Goal: Information Seeking & Learning: Learn about a topic

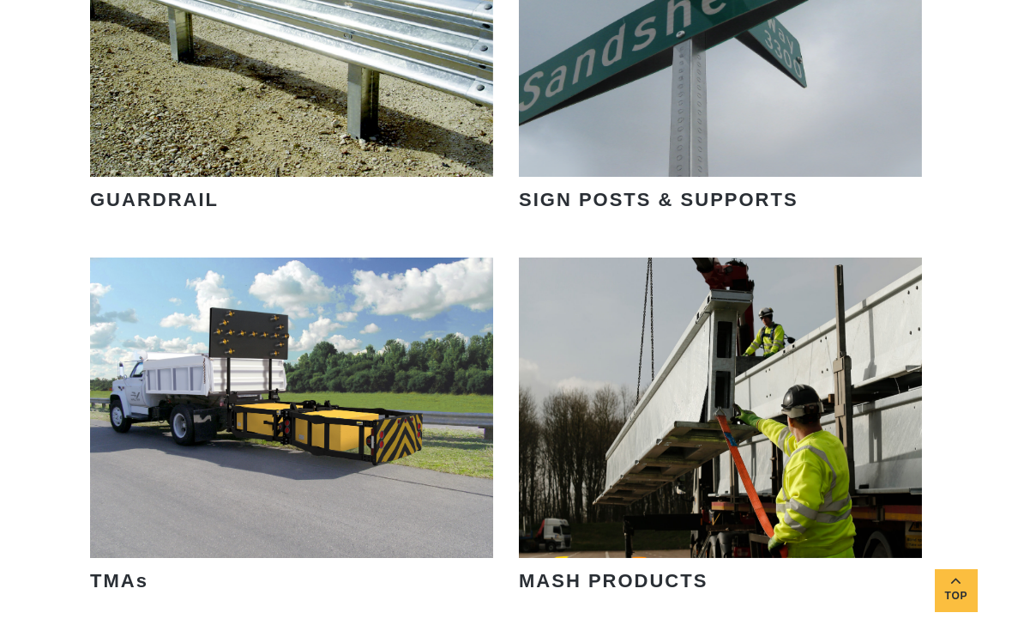
scroll to position [2278, 0]
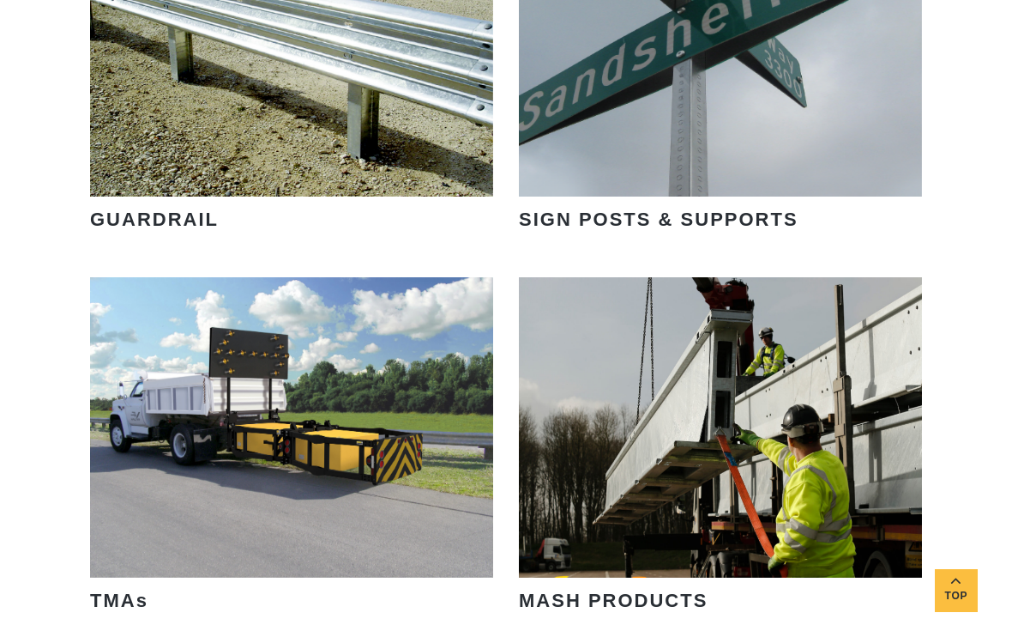
click at [752, 100] on link "VIEW PRODUCTS" at bounding box center [721, 119] width 196 height 39
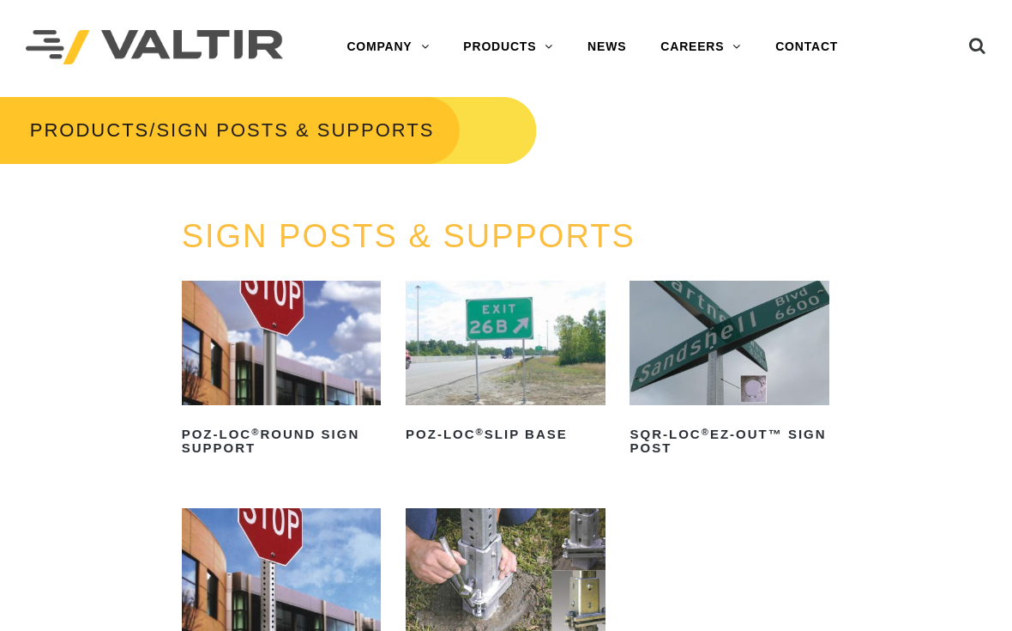
click at [212, 358] on img at bounding box center [282, 343] width 200 height 124
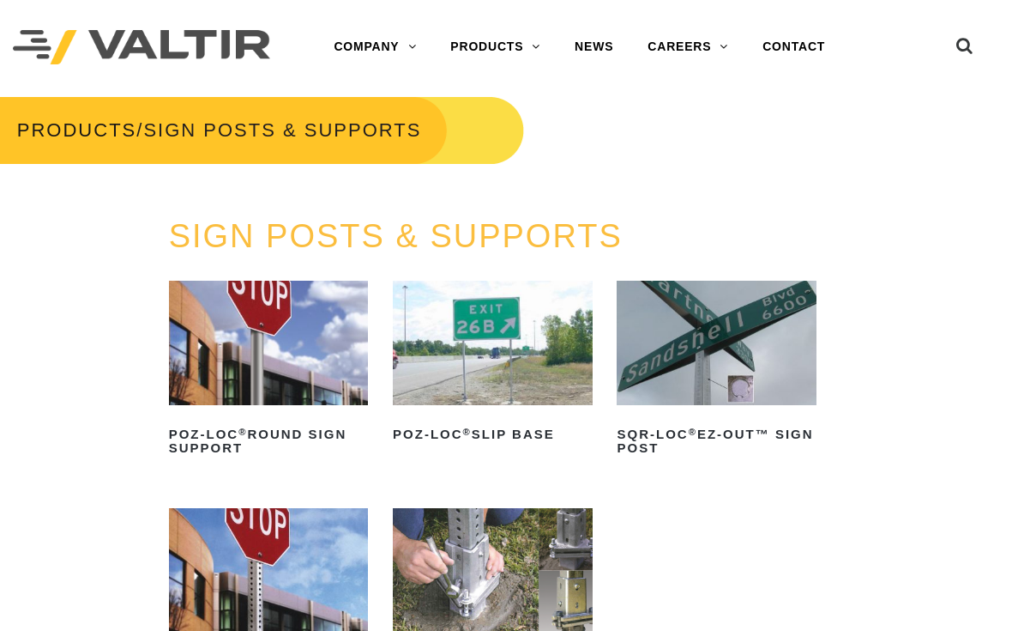
click at [450, 367] on img at bounding box center [493, 343] width 200 height 124
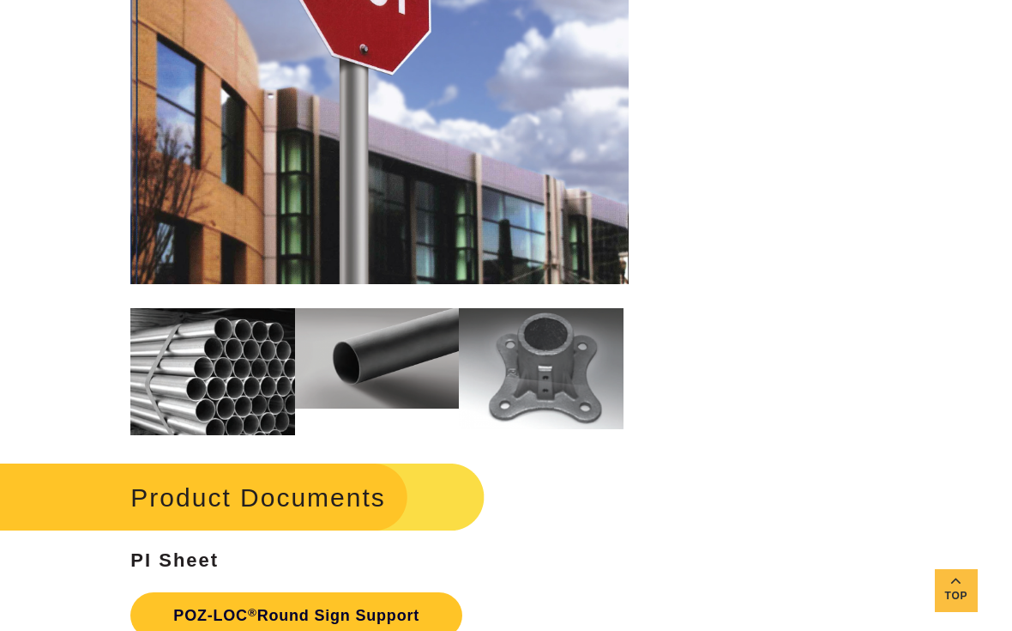
scroll to position [1914, 0]
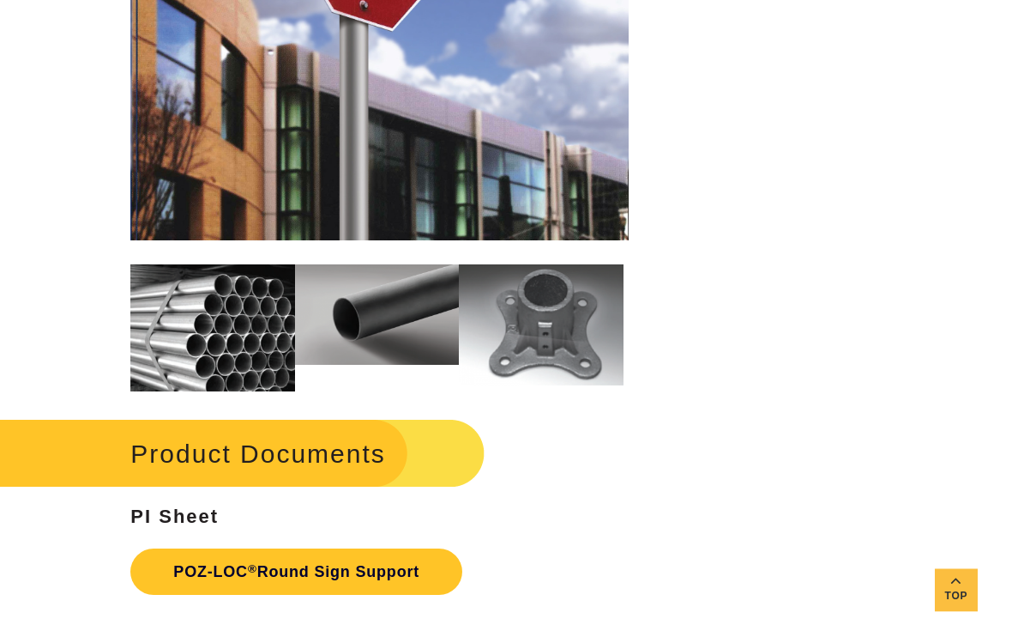
click at [100, 447] on h2 "Product Documents" at bounding box center [232, 454] width 506 height 80
click at [206, 561] on link "POZ-LOC ® Round Sign Support" at bounding box center [296, 572] width 332 height 46
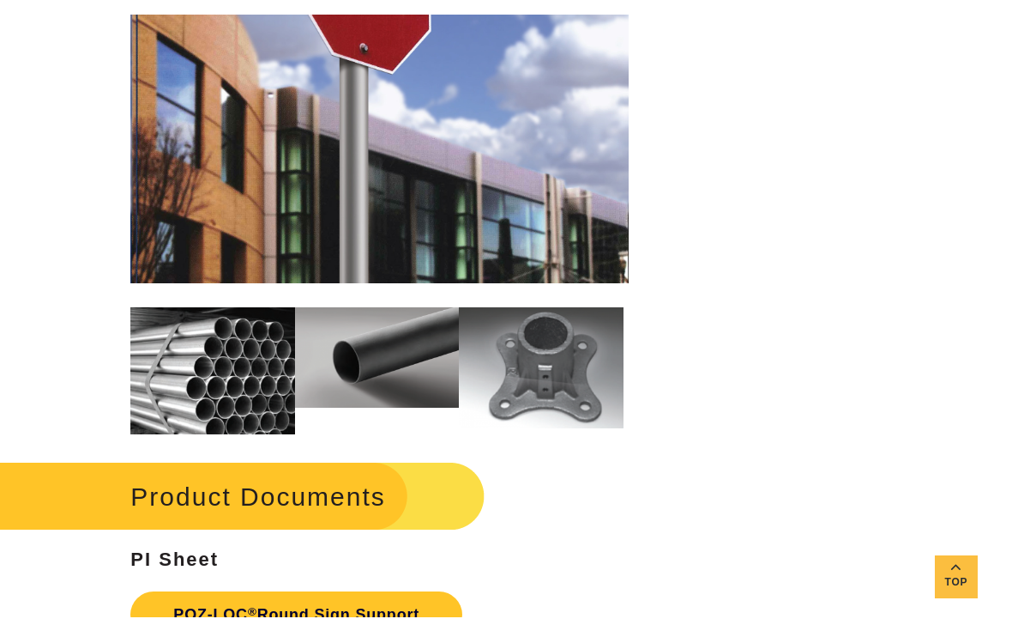
scroll to position [1917, 0]
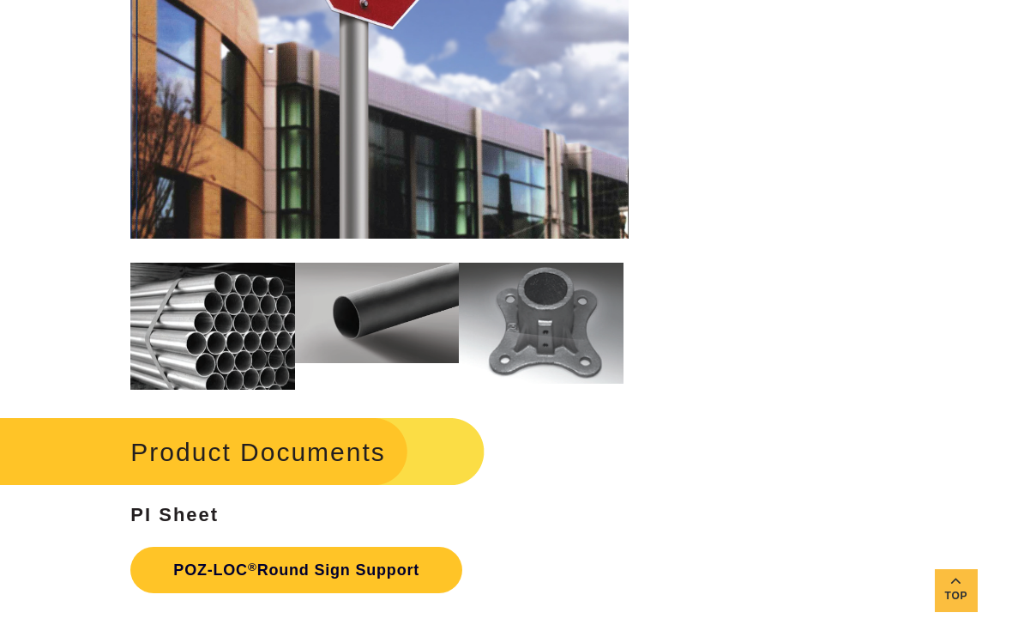
click at [78, 436] on h2 "Product Documents" at bounding box center [232, 452] width 506 height 80
click at [185, 448] on h2 "Product Documents" at bounding box center [232, 452] width 506 height 80
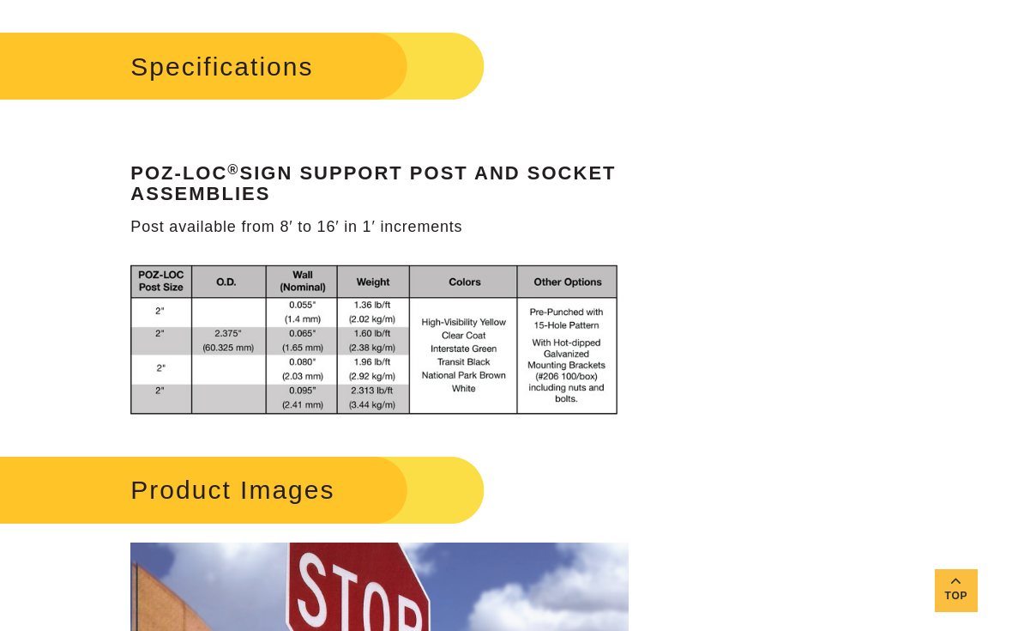
scroll to position [1224, 0]
click at [44, 371] on div "**********" at bounding box center [506, 136] width 1012 height 2378
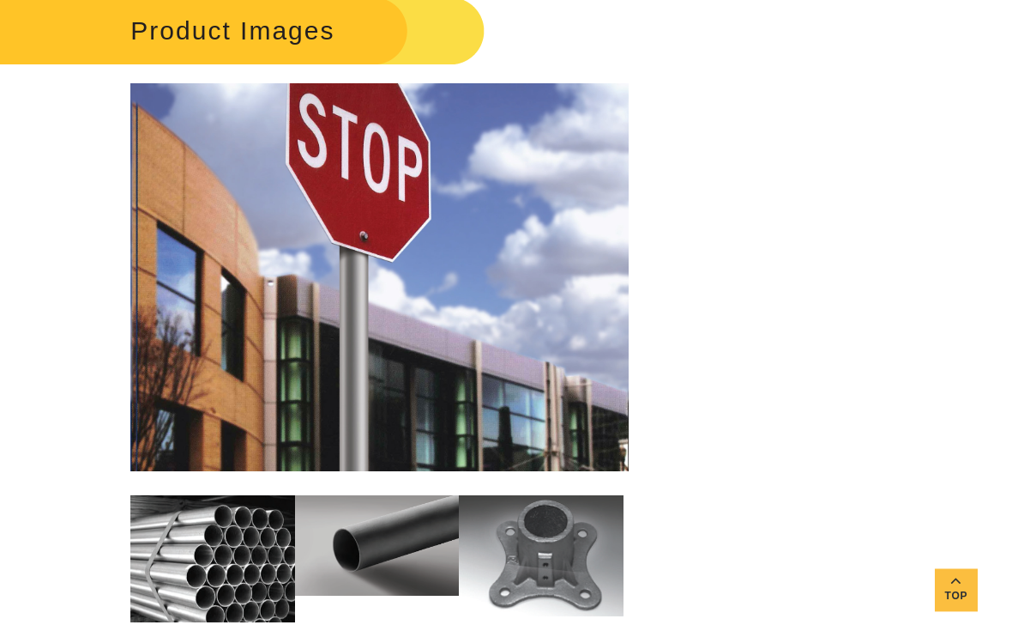
scroll to position [1703, 0]
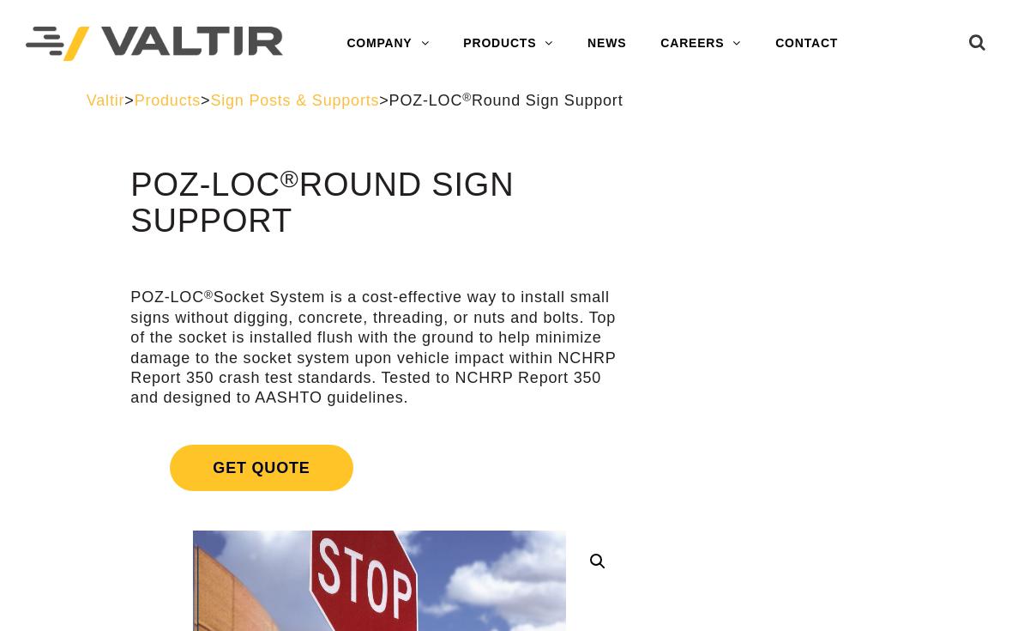
scroll to position [0, 0]
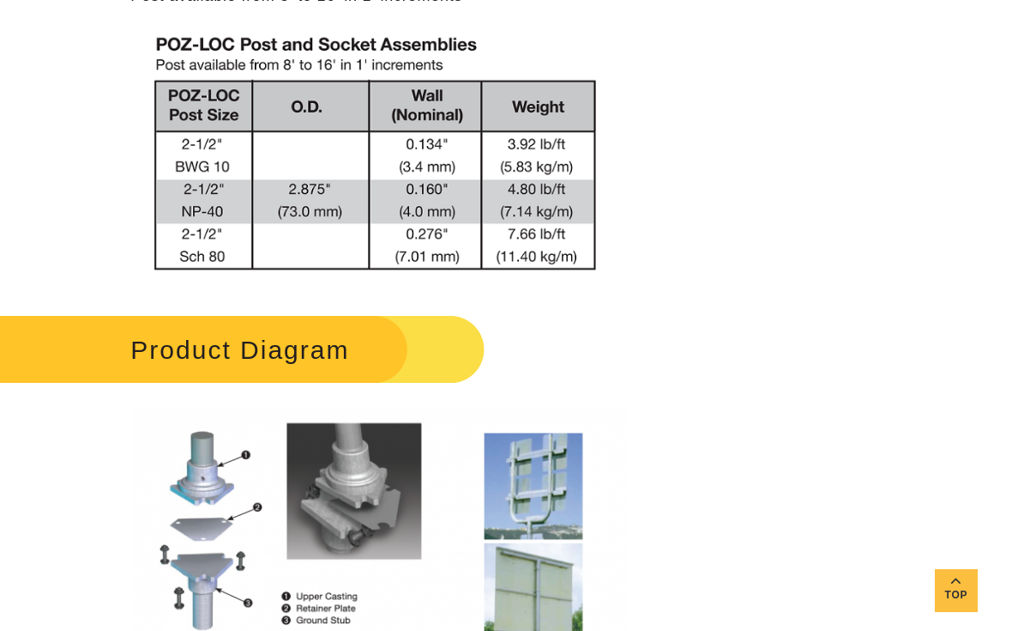
scroll to position [1475, 0]
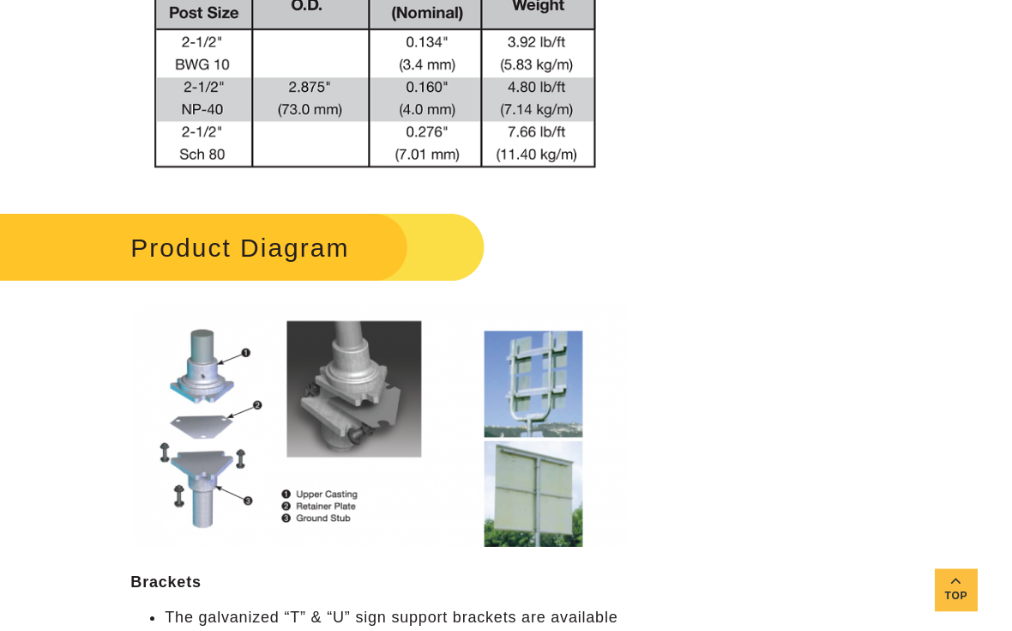
click at [100, 436] on div "**********" at bounding box center [379, 563] width 590 height 3734
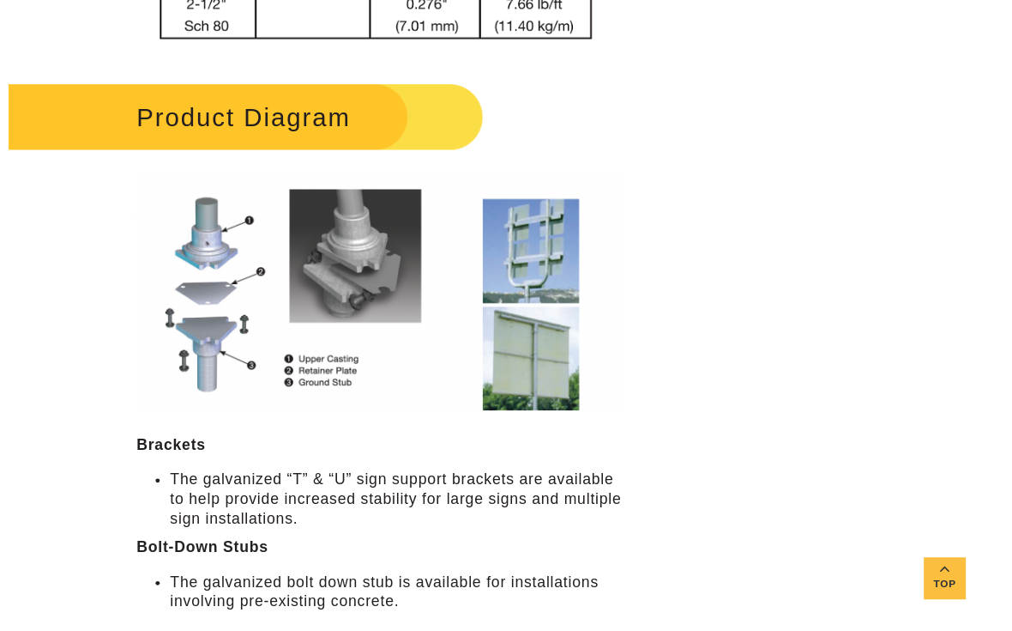
scroll to position [1726, 13]
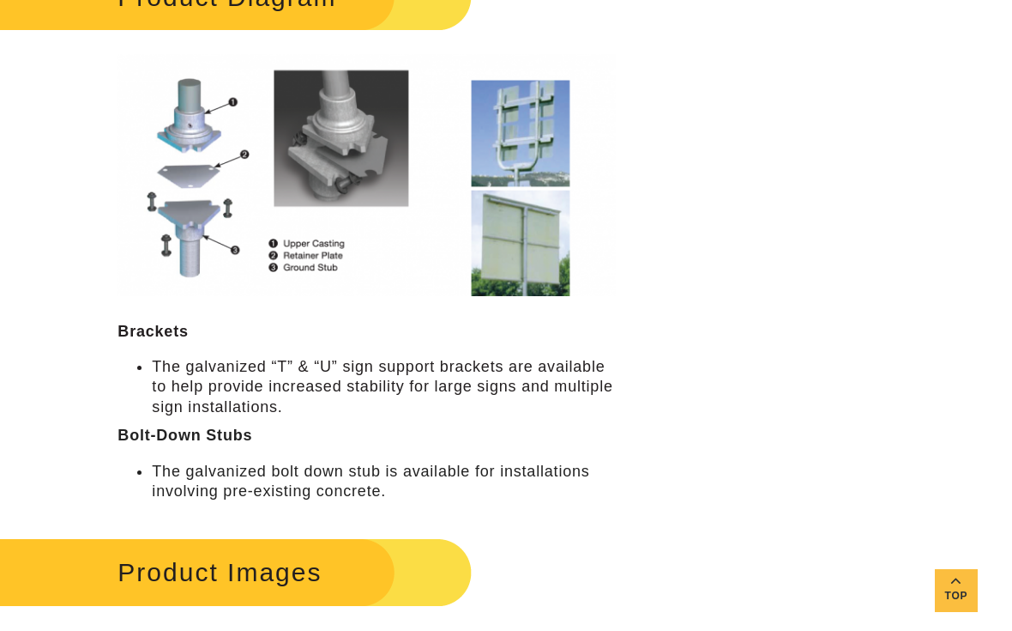
click at [112, 571] on h2 "Product Images" at bounding box center [219, 572] width 506 height 80
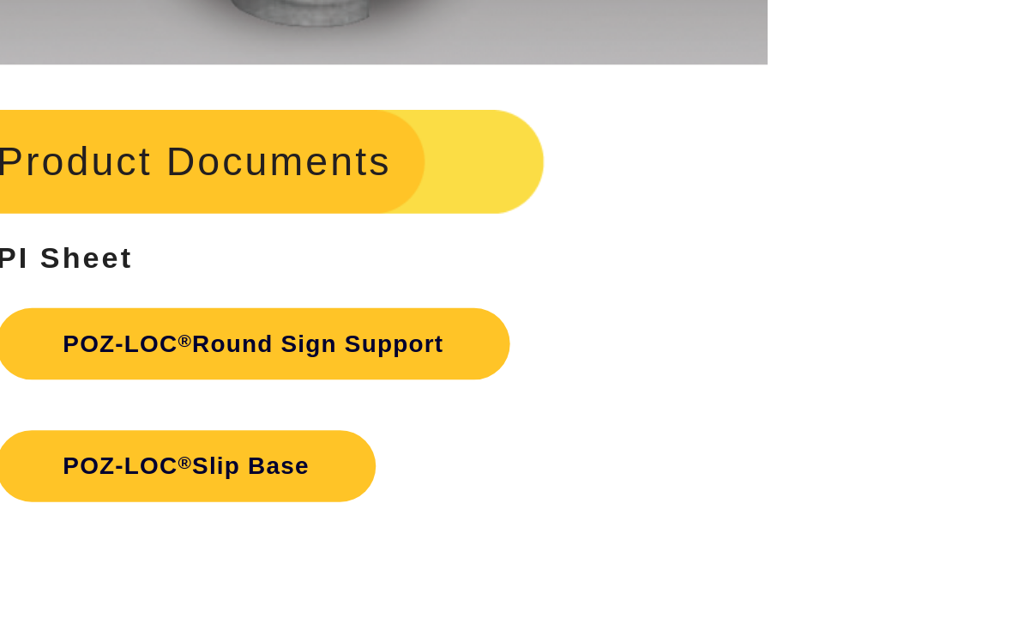
scroll to position [3339, 6]
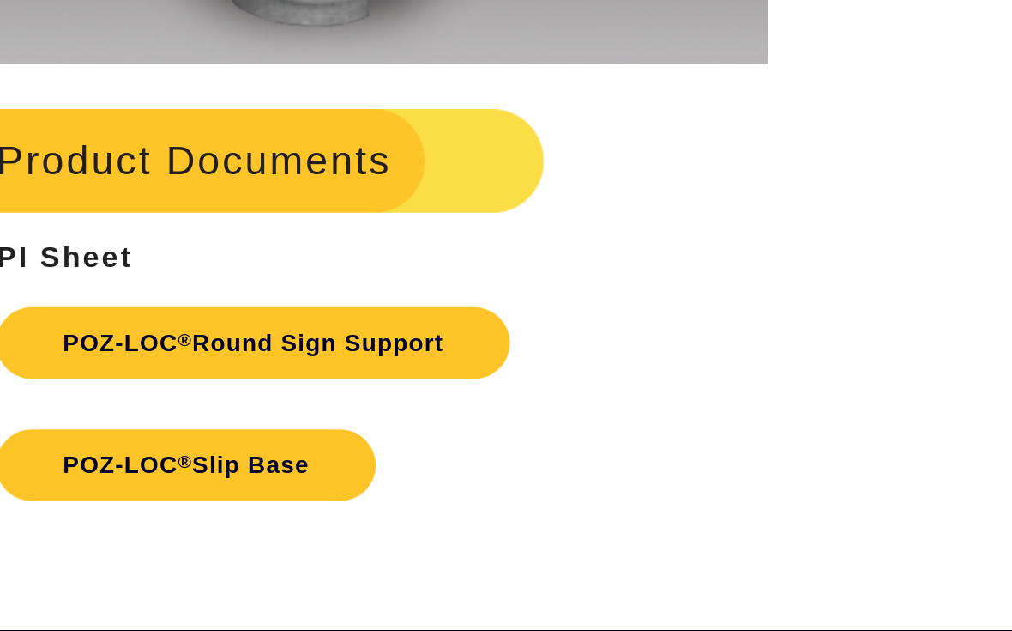
click at [124, 401] on link "POZ-LOC ® Round Sign Support" at bounding box center [290, 424] width 332 height 46
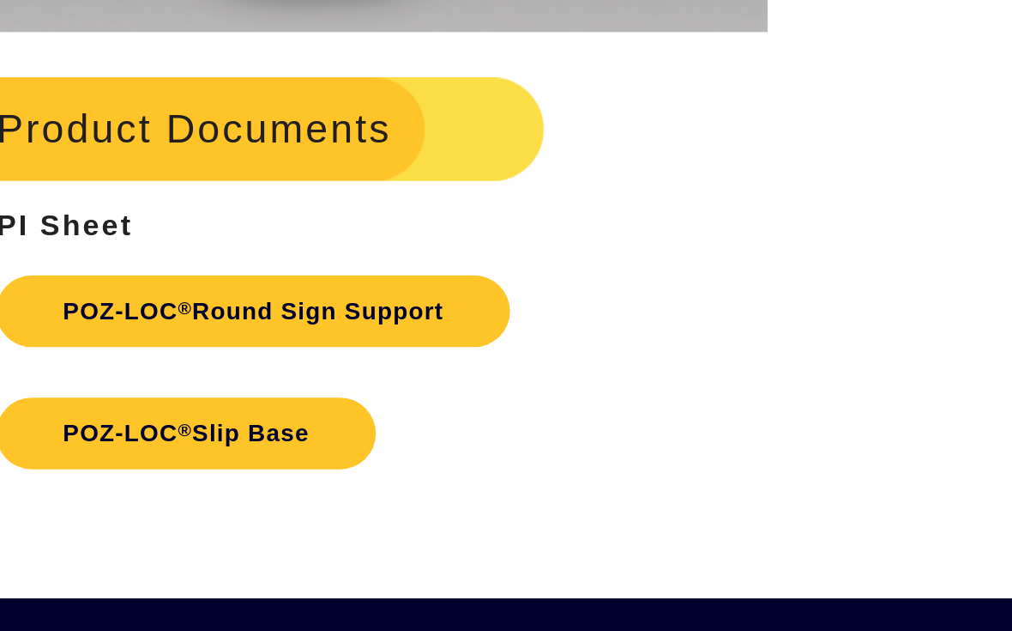
click at [130, 480] on link "POZ-LOC ® Slip Base" at bounding box center [252, 503] width 245 height 46
